Goal: Navigation & Orientation: Find specific page/section

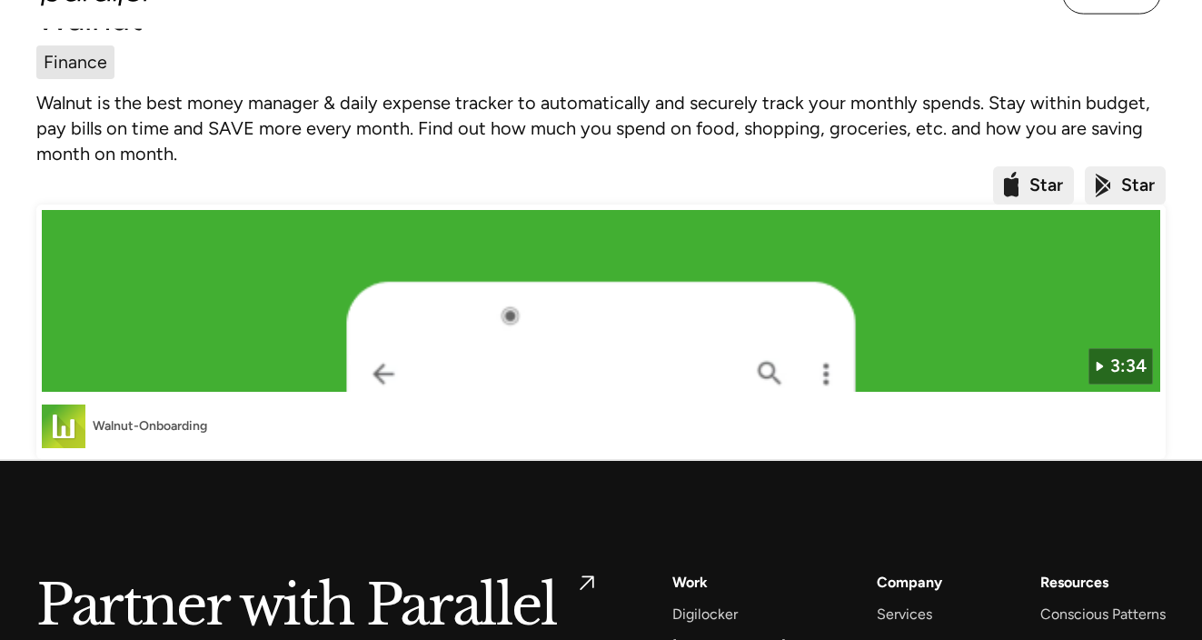
scroll to position [484, 0]
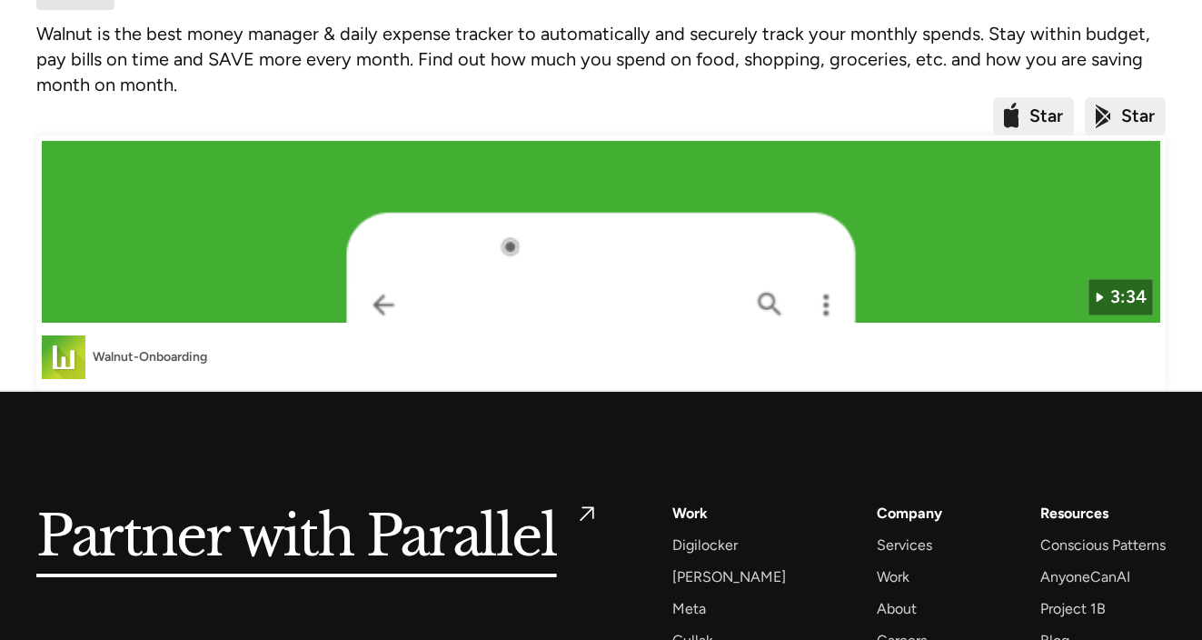
click at [1110, 296] on div "3:34" at bounding box center [1128, 296] width 36 height 26
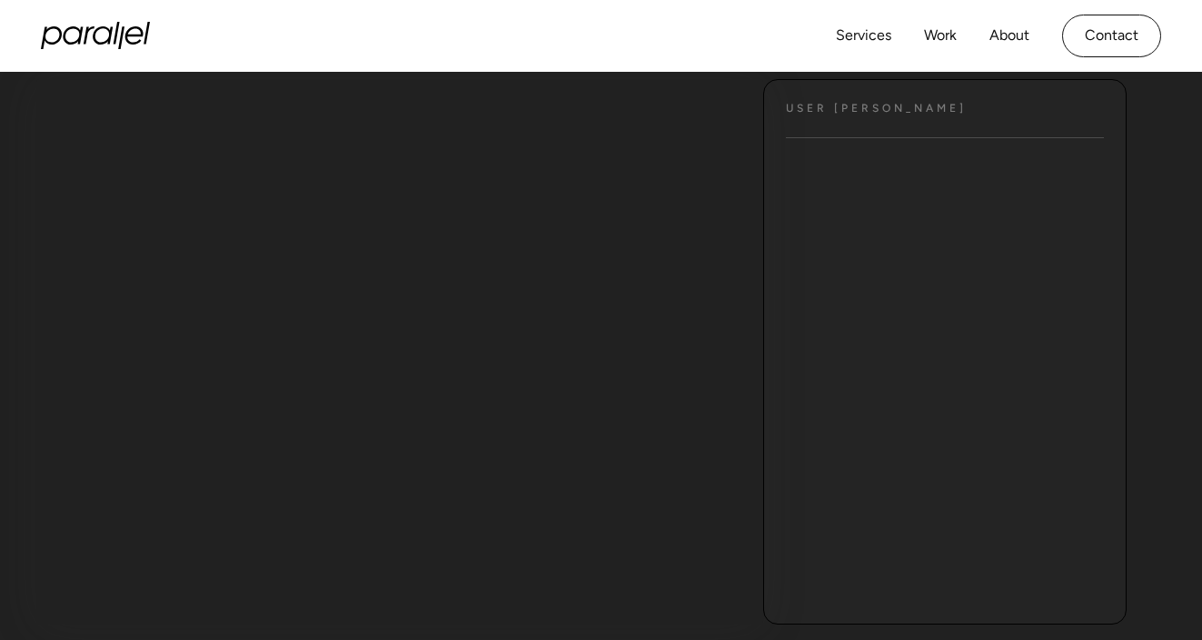
scroll to position [206, 0]
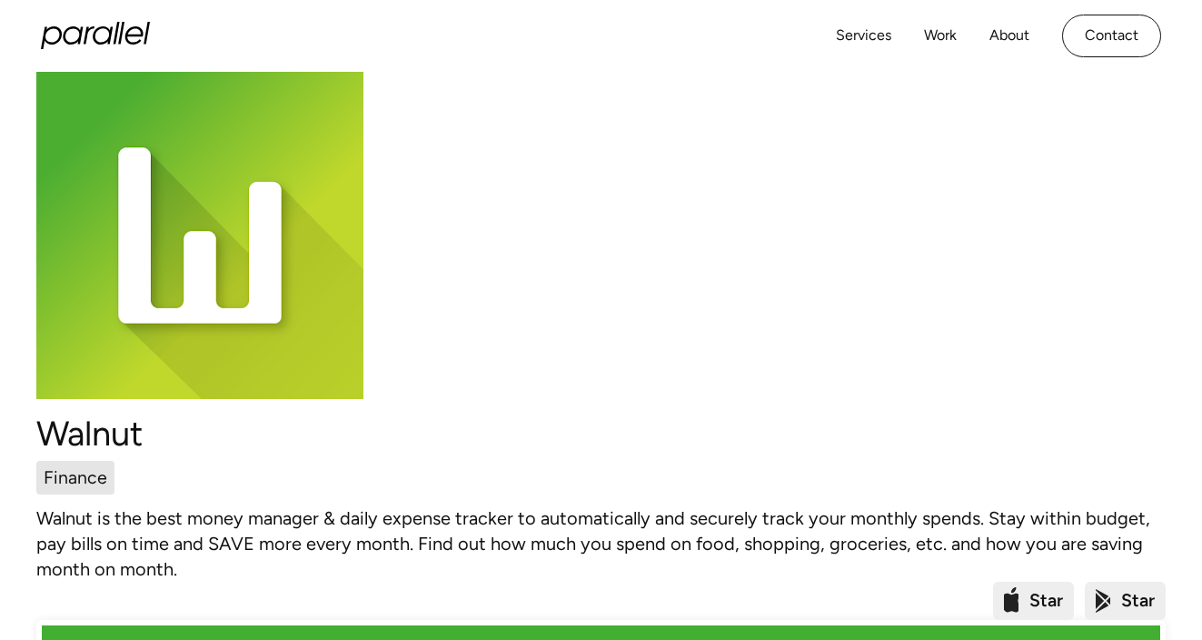
click at [121, 43] on icon "home" at bounding box center [95, 35] width 109 height 27
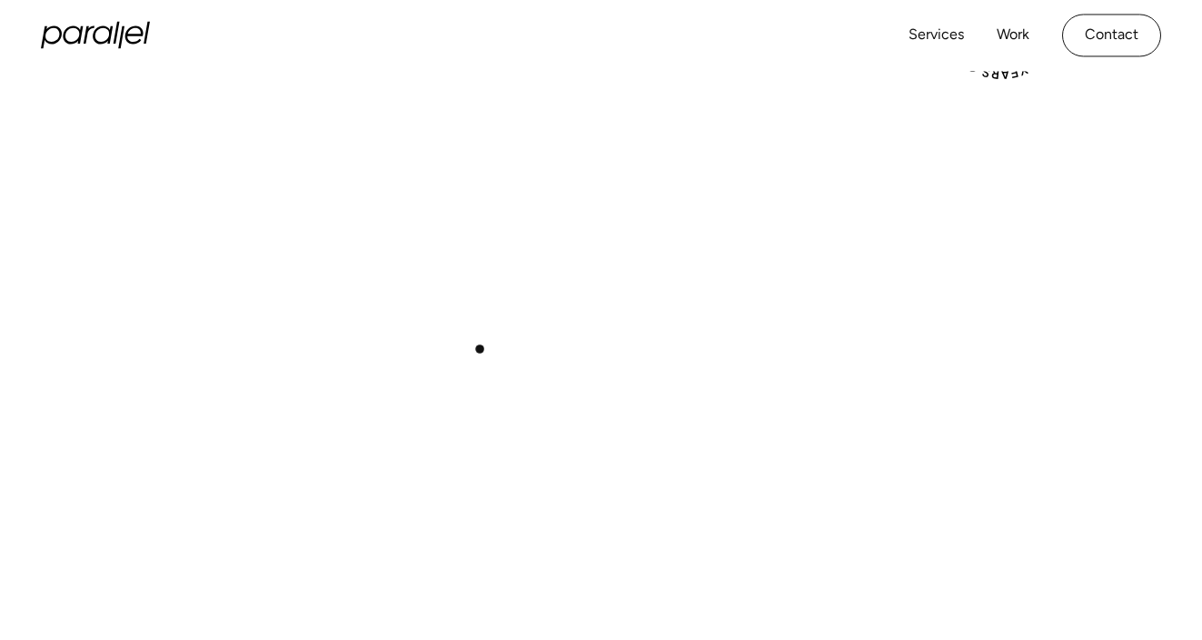
scroll to position [430, 0]
click at [597, 178] on div "Play with Sound" at bounding box center [600, 458] width 1129 height 635
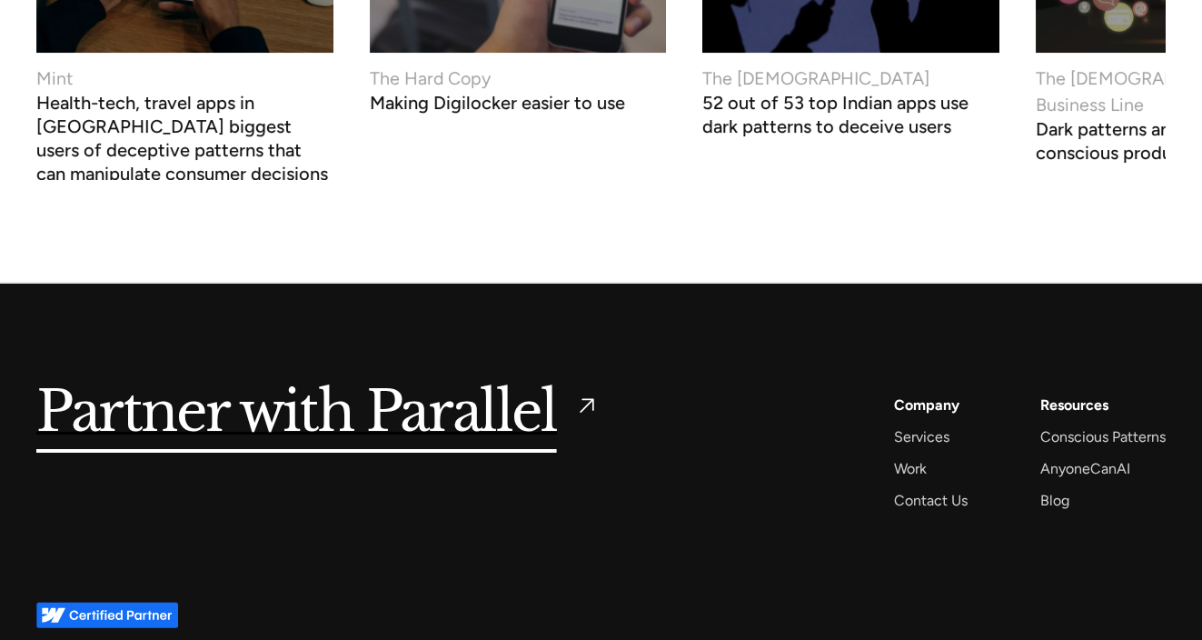
scroll to position [6959, 0]
